Goal: Task Accomplishment & Management: Manage account settings

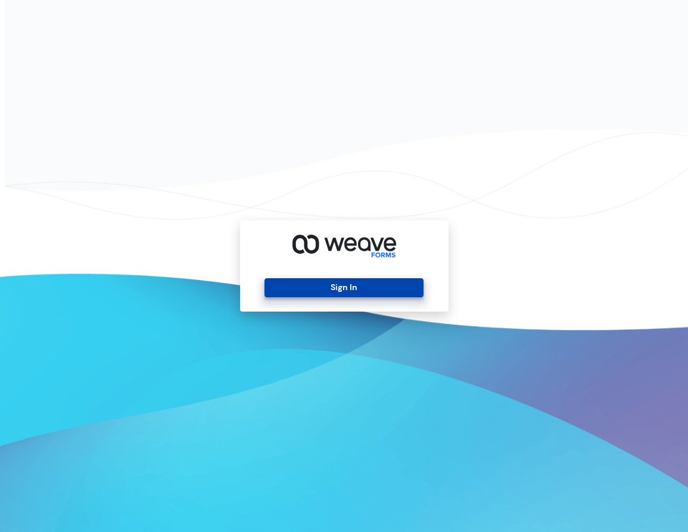
click at [340, 282] on button "Sign In" at bounding box center [344, 287] width 159 height 19
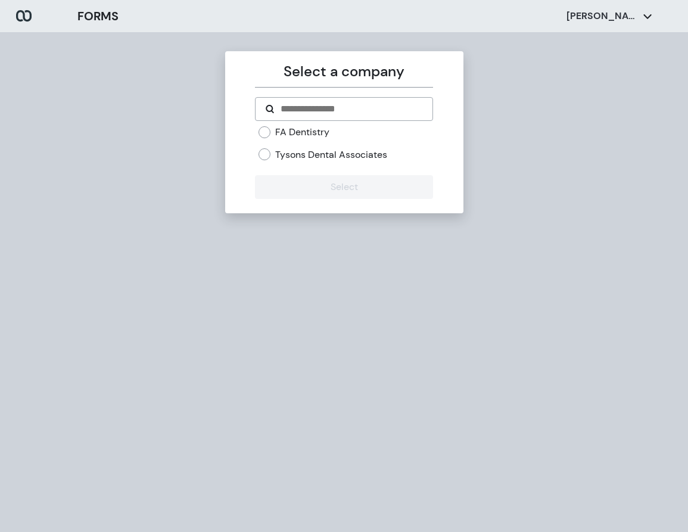
click at [290, 129] on label "FA Dentistry" at bounding box center [302, 132] width 54 height 13
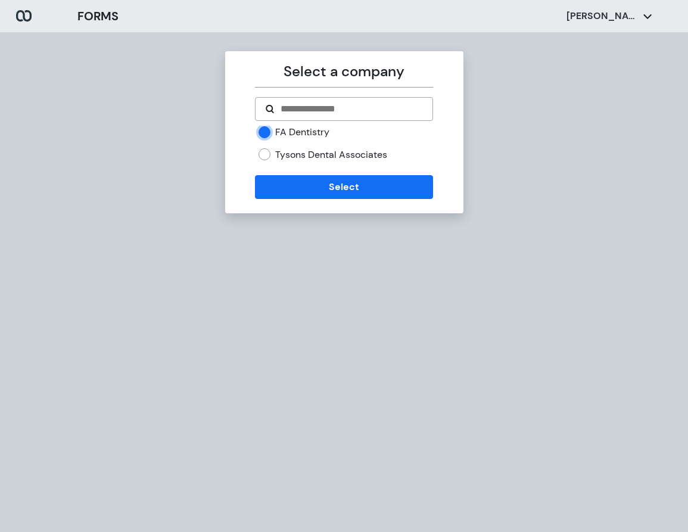
click at [365, 200] on div "Select a company FA Dentistry Tysons Dental Associates Select" at bounding box center [344, 132] width 238 height 162
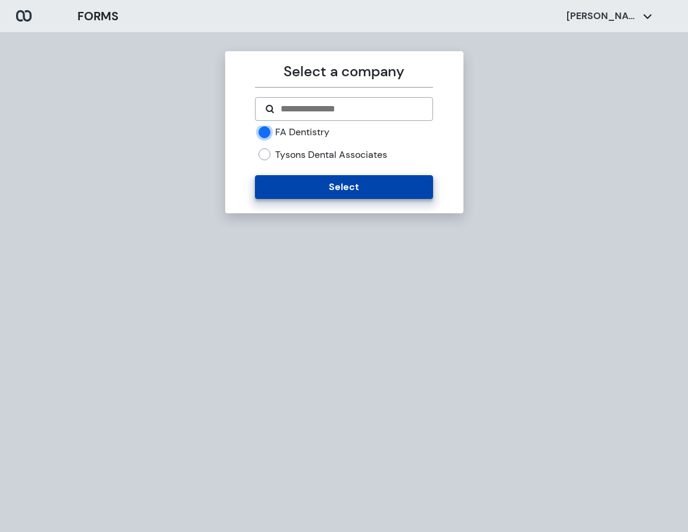
click at [367, 193] on button "Select" at bounding box center [344, 187] width 178 height 24
